Goal: Answer question/provide support: Share knowledge or assist other users

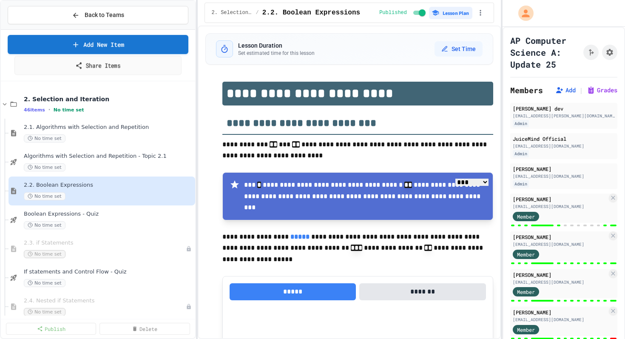
select select "***"
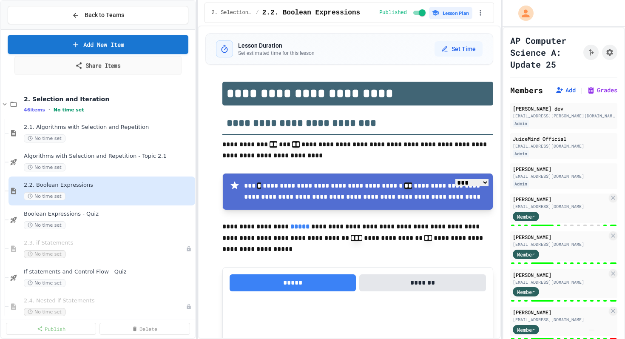
scroll to position [4016, 0]
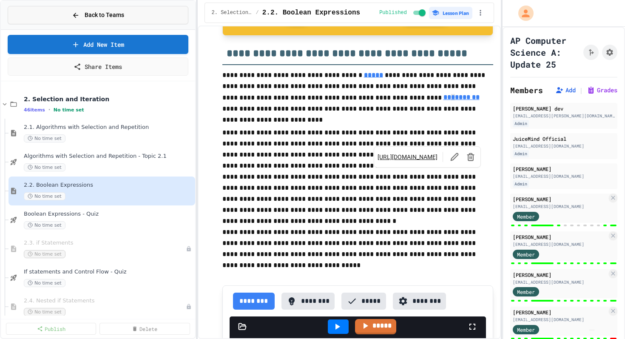
click at [126, 13] on button "Back to Teams" at bounding box center [98, 15] width 181 height 18
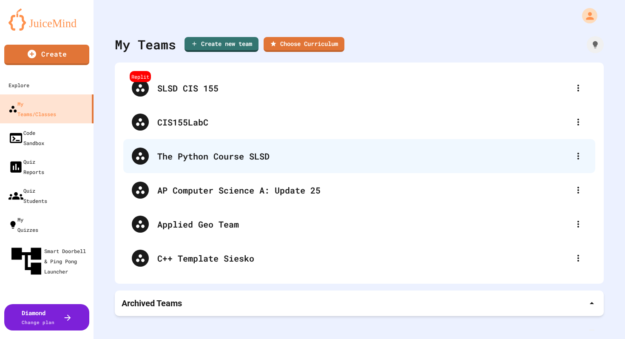
click at [202, 161] on div "The Python Course SLSD" at bounding box center [363, 156] width 412 height 13
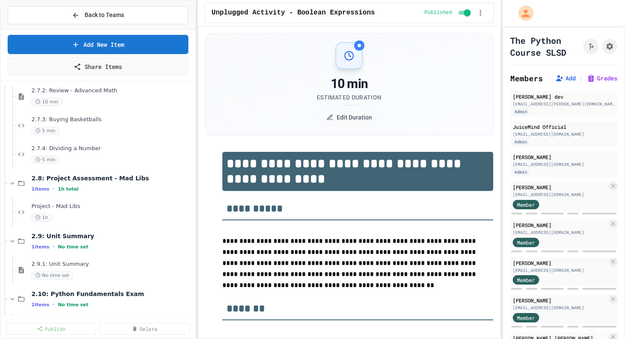
scroll to position [622, 0]
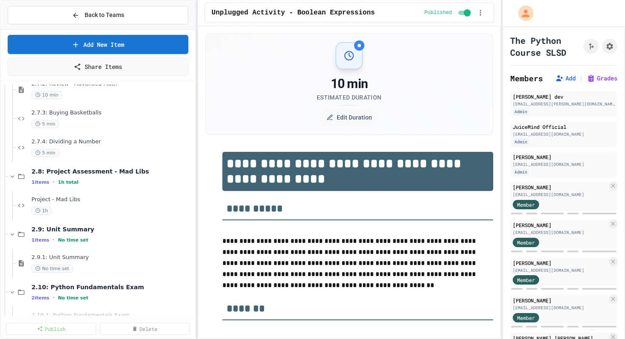
click at [71, 197] on span "Project - Mad Libs" at bounding box center [112, 199] width 162 height 7
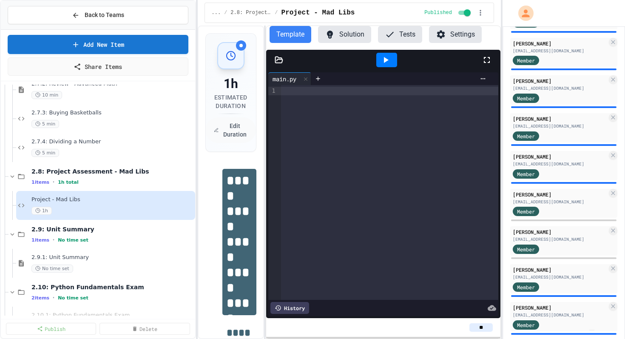
scroll to position [422, 0]
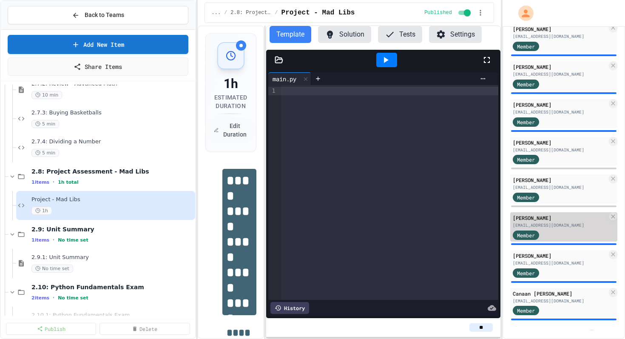
click at [554, 220] on div "[PERSON_NAME]" at bounding box center [560, 218] width 94 height 8
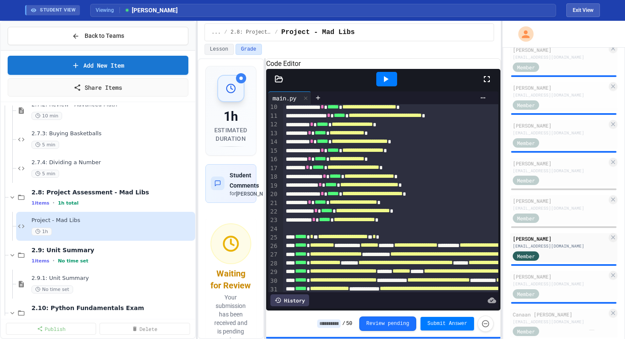
scroll to position [127, 0]
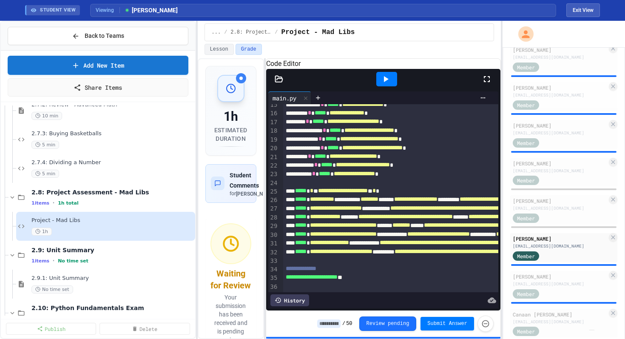
click at [294, 302] on div "History" at bounding box center [289, 300] width 39 height 12
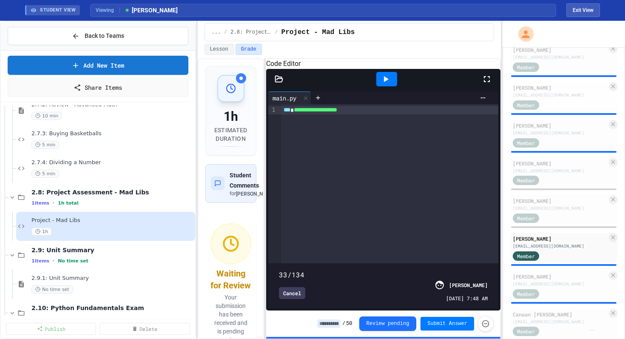
drag, startPoint x: 489, startPoint y: 262, endPoint x: 329, endPoint y: 268, distance: 160.0
click at [279, 270] on span at bounding box center [279, 270] width 0 height 0
drag, startPoint x: 330, startPoint y: 266, endPoint x: 302, endPoint y: 266, distance: 27.6
click at [279, 270] on span at bounding box center [279, 270] width 0 height 0
click at [369, 59] on div "Code Editor" at bounding box center [383, 64] width 234 height 10
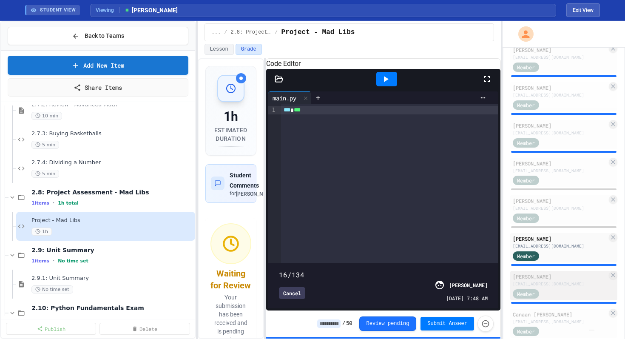
scroll to position [443, 0]
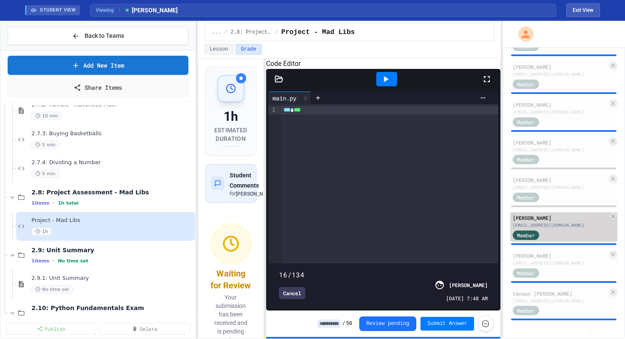
click at [563, 224] on div "[EMAIL_ADDRESS][DOMAIN_NAME]" at bounding box center [560, 225] width 94 height 6
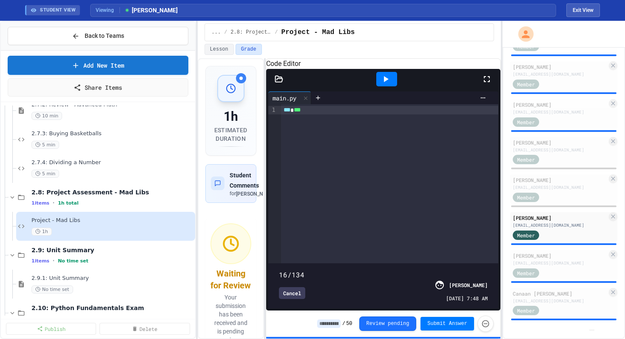
click at [485, 270] on span at bounding box center [383, 270] width 209 height 0
type input "*"
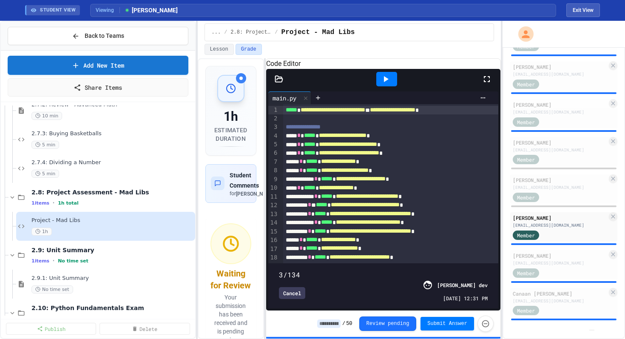
click at [282, 270] on span at bounding box center [383, 270] width 209 height 0
